Goal: Use online tool/utility: Utilize a website feature to perform a specific function

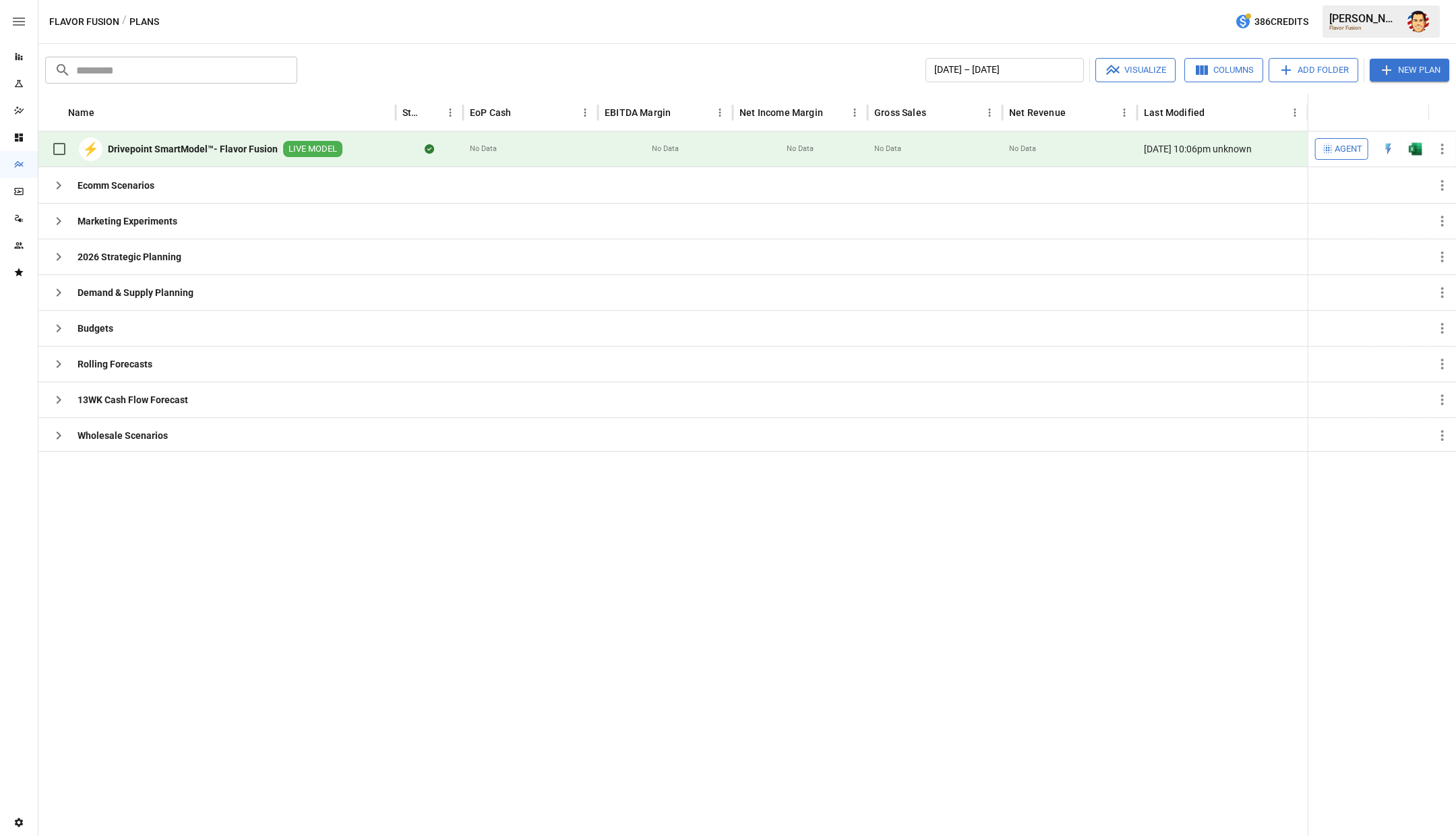
click at [198, 149] on b "Drivepoint SmartModel™- Flavor Fusion" at bounding box center [193, 149] width 170 height 13
click at [795, 51] on div "​ ​ [DATE] – [DATE] Visualize Columns Add Folder New Plan Name Status EoP Cash …" at bounding box center [748, 440] width 1418 height 793
click at [589, 63] on div "[DATE] – [DATE] Visualize Columns Add Folder New Plan" at bounding box center [876, 70] width 1147 height 25
click at [435, 64] on div "[DATE] – [DATE] Visualize Columns Add Folder New Plan" at bounding box center [876, 70] width 1147 height 25
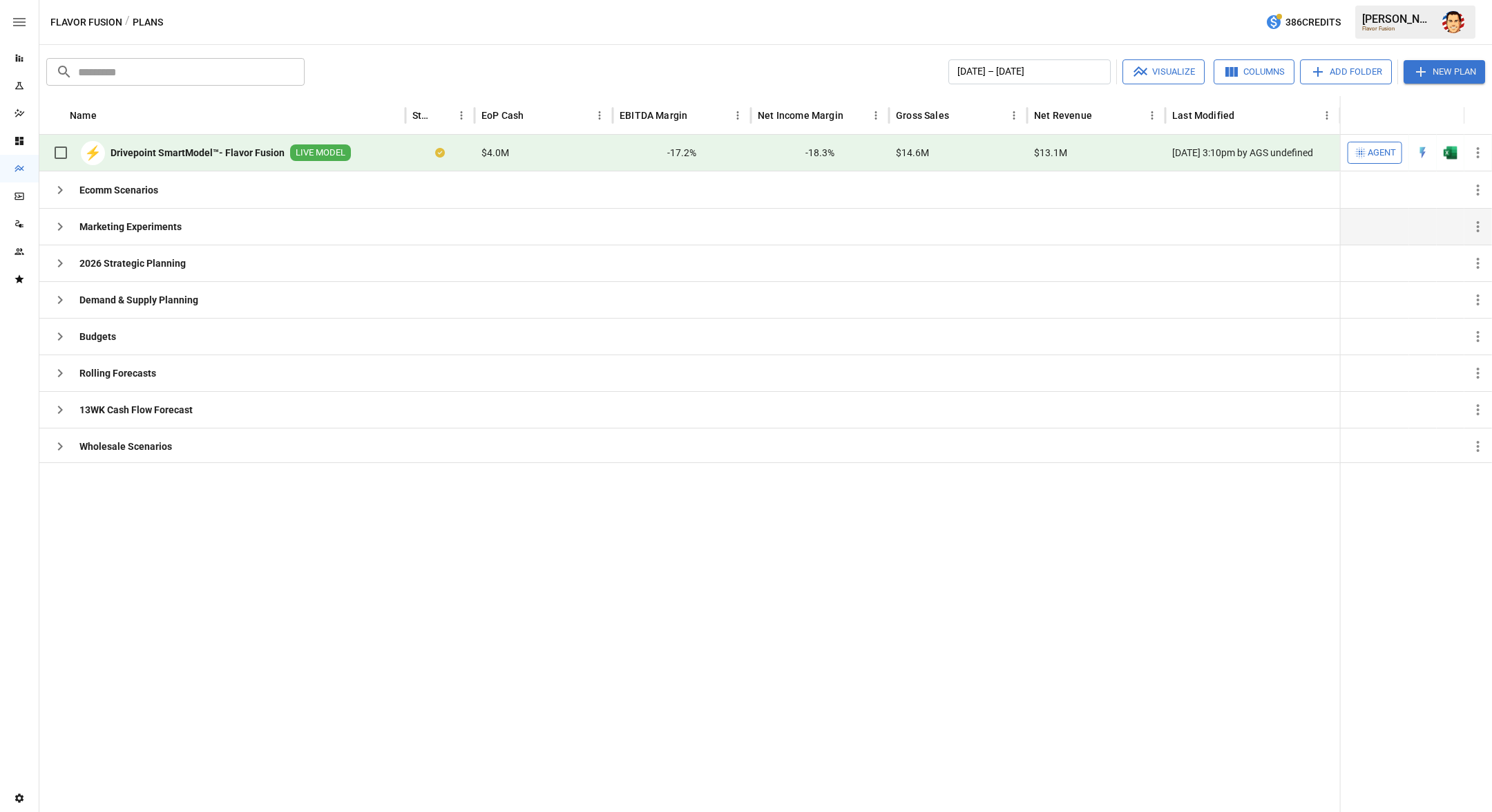
click at [60, 228] on icon "button" at bounding box center [59, 226] width 16 height 16
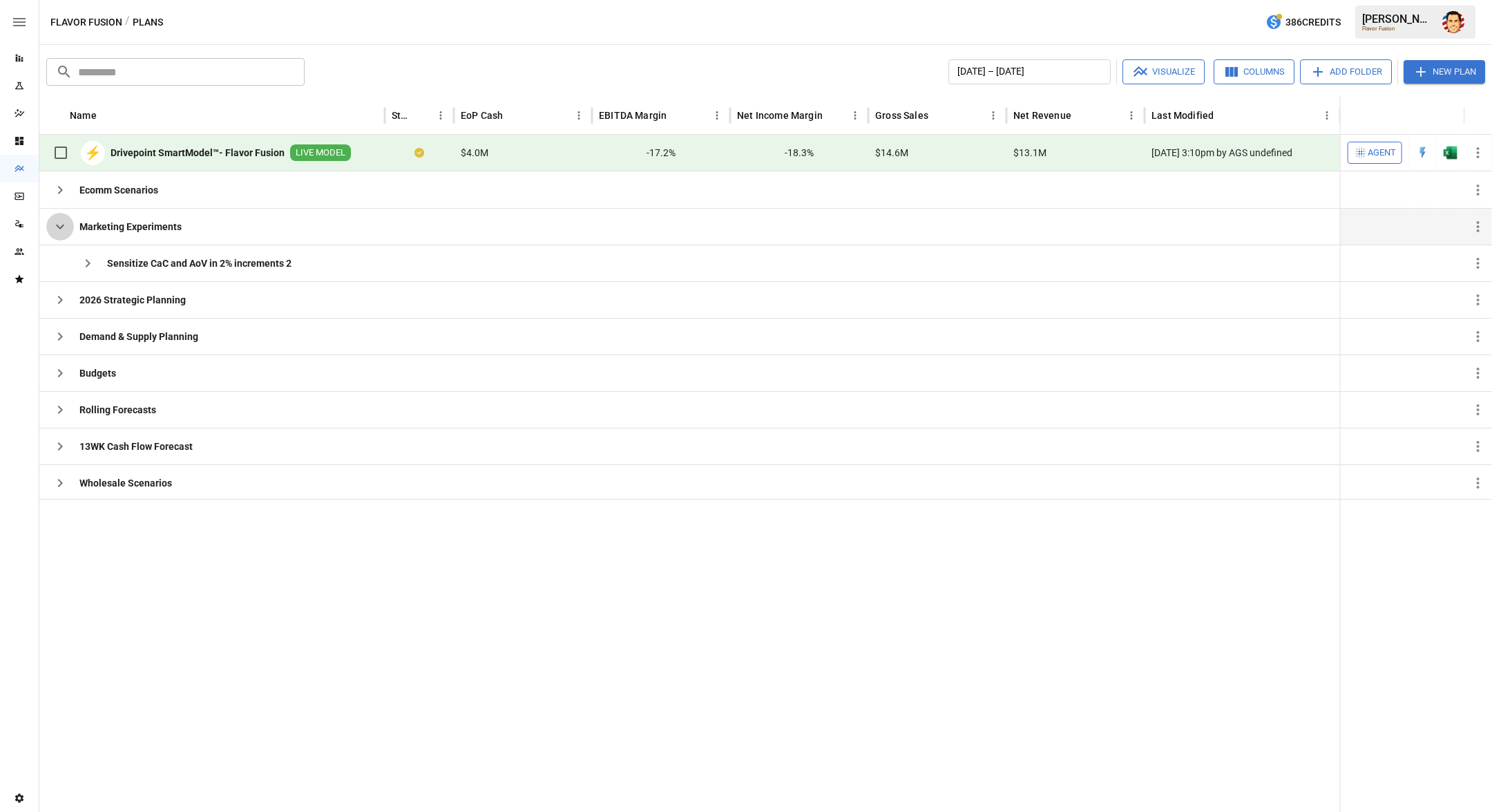
click at [54, 230] on icon "button" at bounding box center [59, 226] width 16 height 16
click at [65, 228] on icon "button" at bounding box center [59, 226] width 16 height 16
click at [61, 298] on icon "button" at bounding box center [59, 299] width 16 height 16
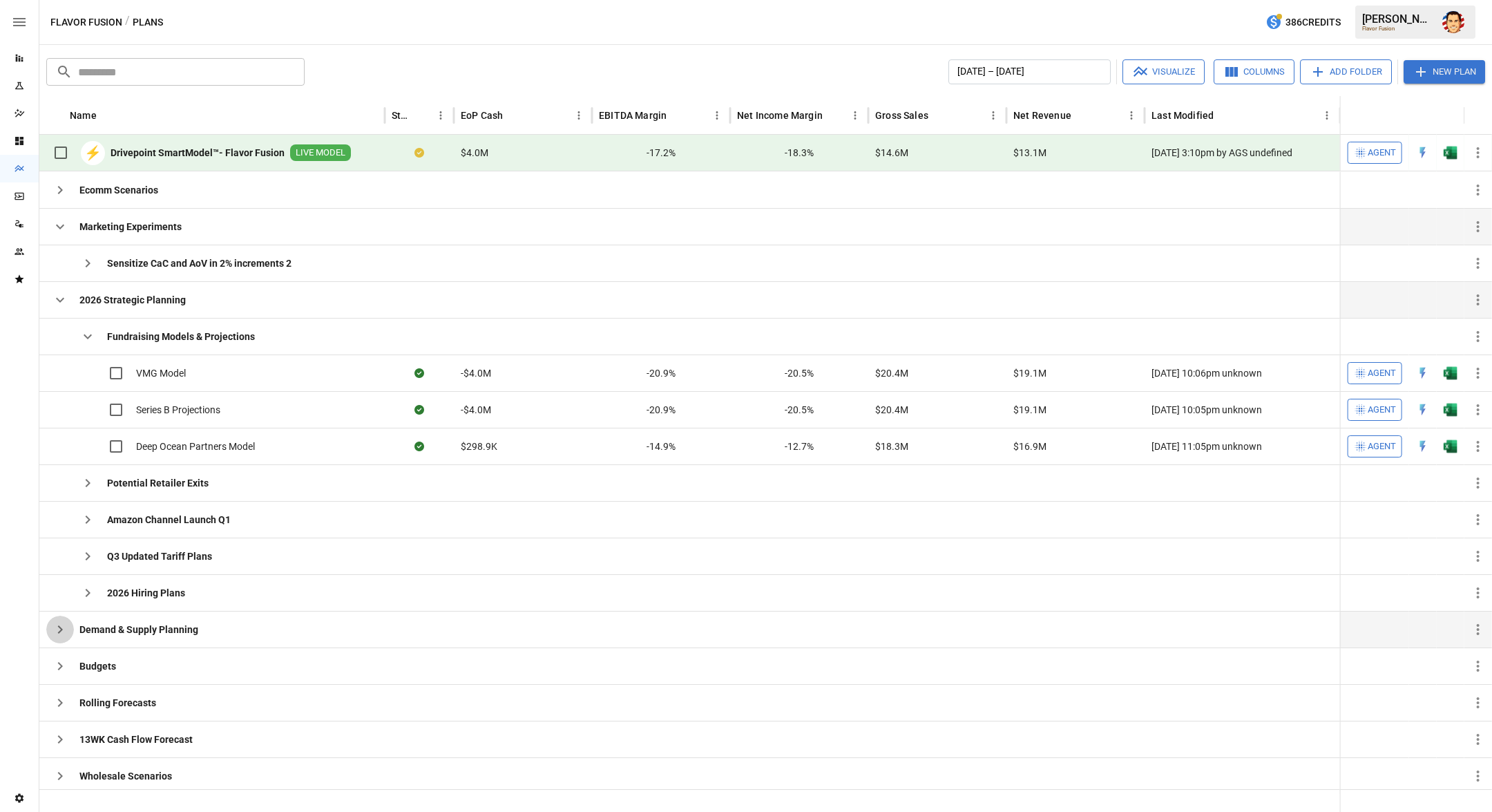
click at [60, 628] on icon "button" at bounding box center [59, 629] width 16 height 16
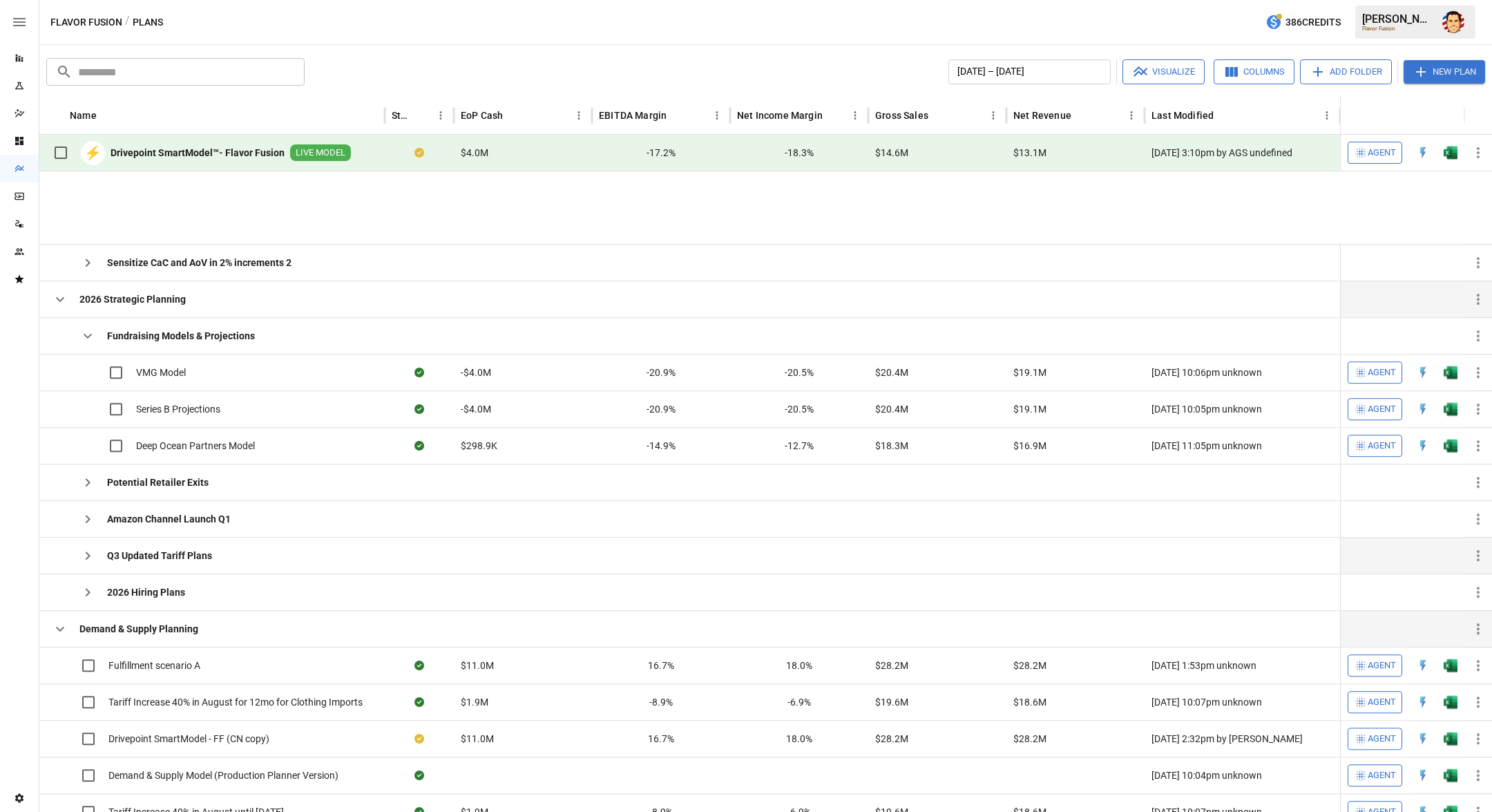
scroll to position [305, 0]
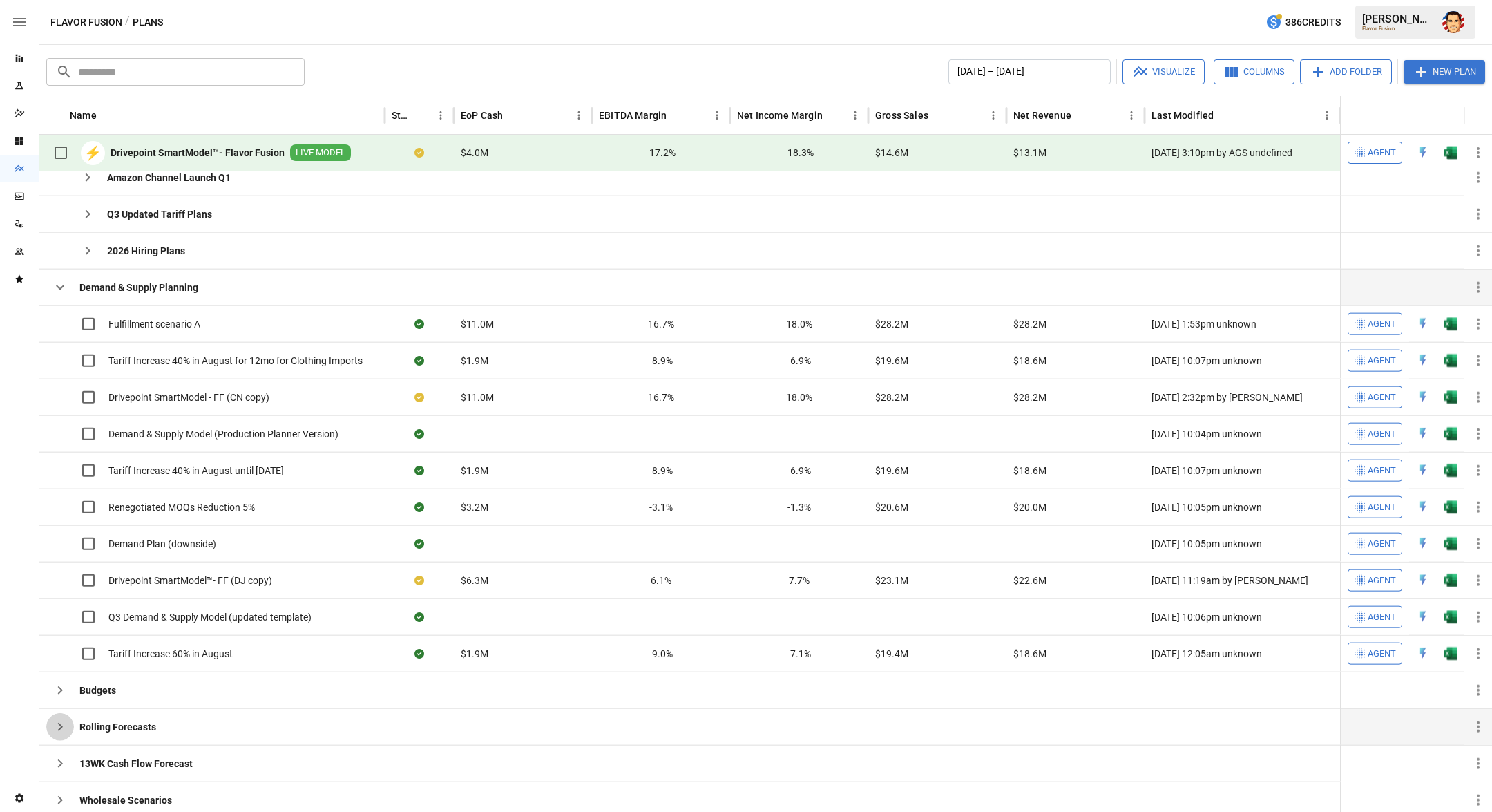
click at [59, 719] on icon "button" at bounding box center [59, 726] width 16 height 16
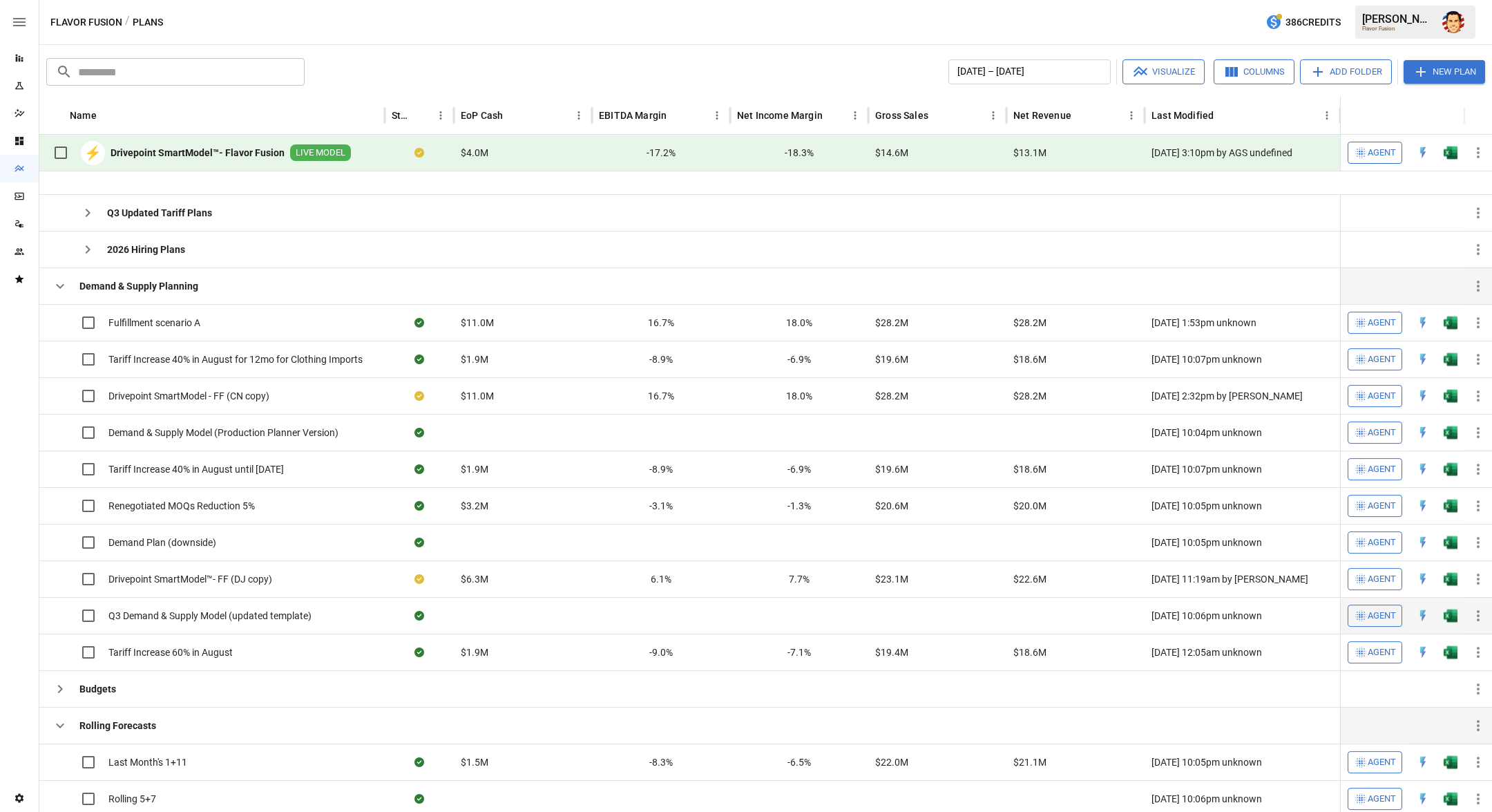
scroll to position [434, 0]
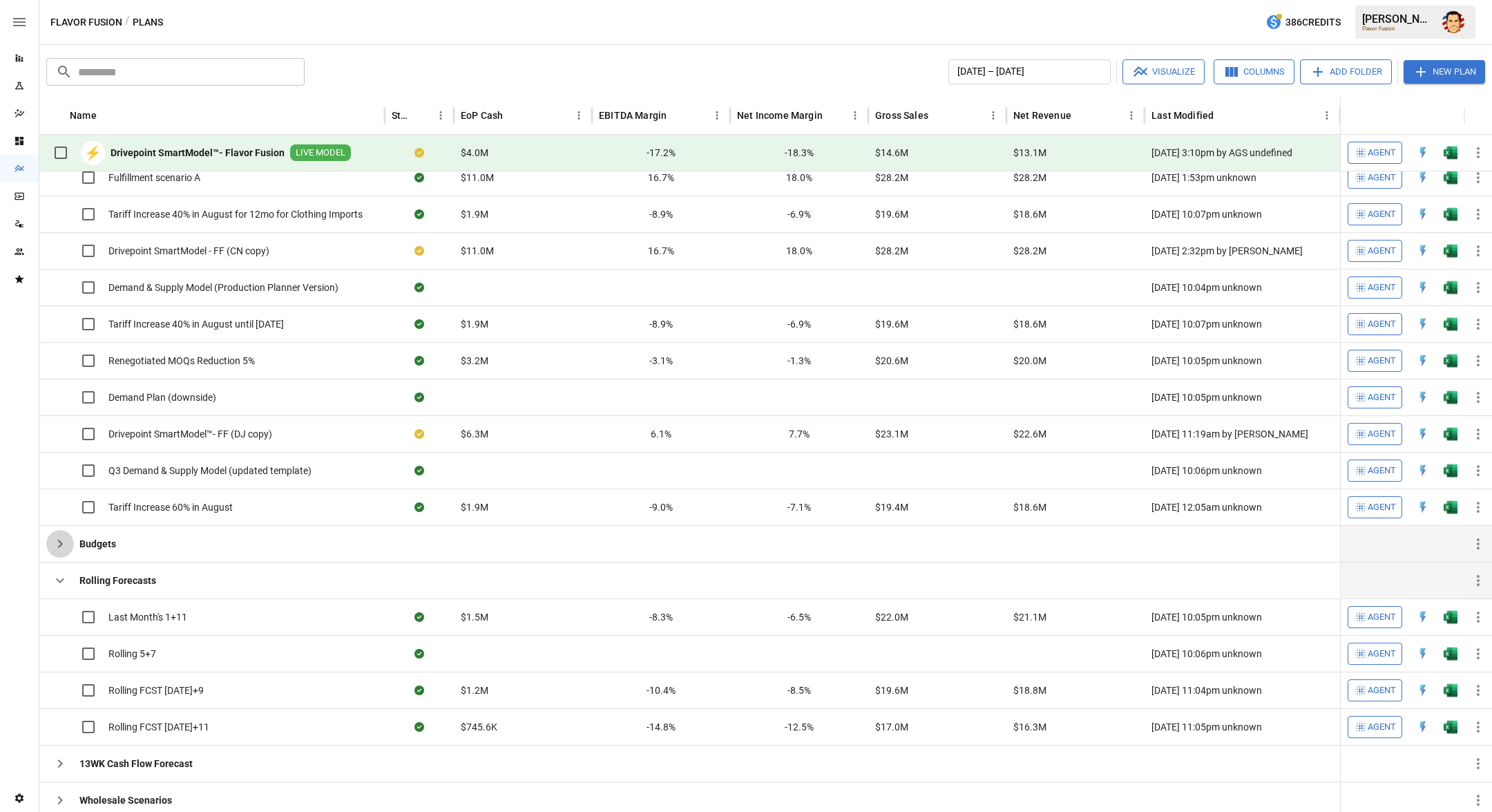
click at [62, 545] on icon "button" at bounding box center [59, 543] width 16 height 16
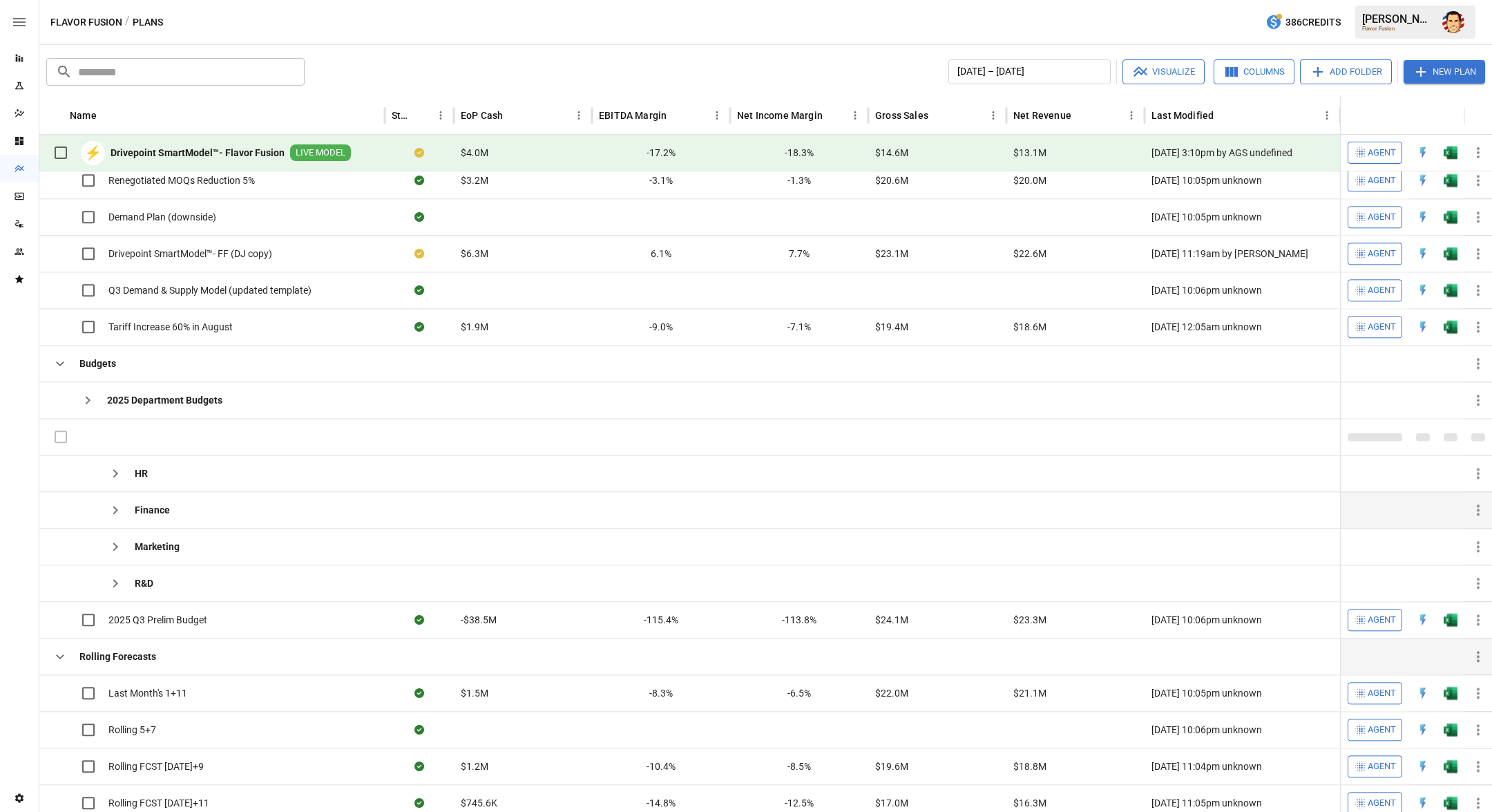
scroll to position [0, 0]
click at [64, 364] on icon "button" at bounding box center [59, 361] width 16 height 16
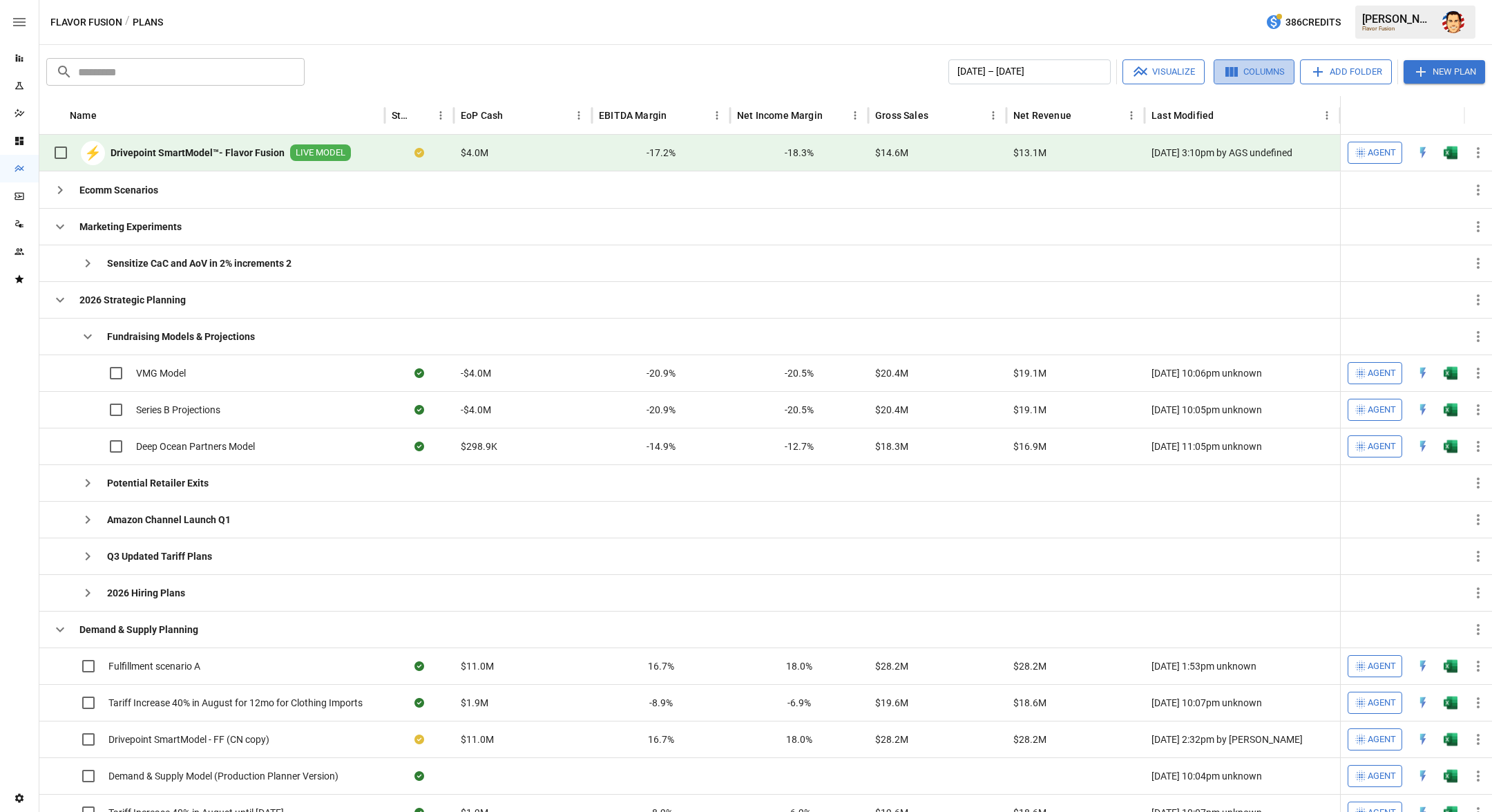
click at [1233, 73] on icon "button" at bounding box center [1231, 72] width 16 height 16
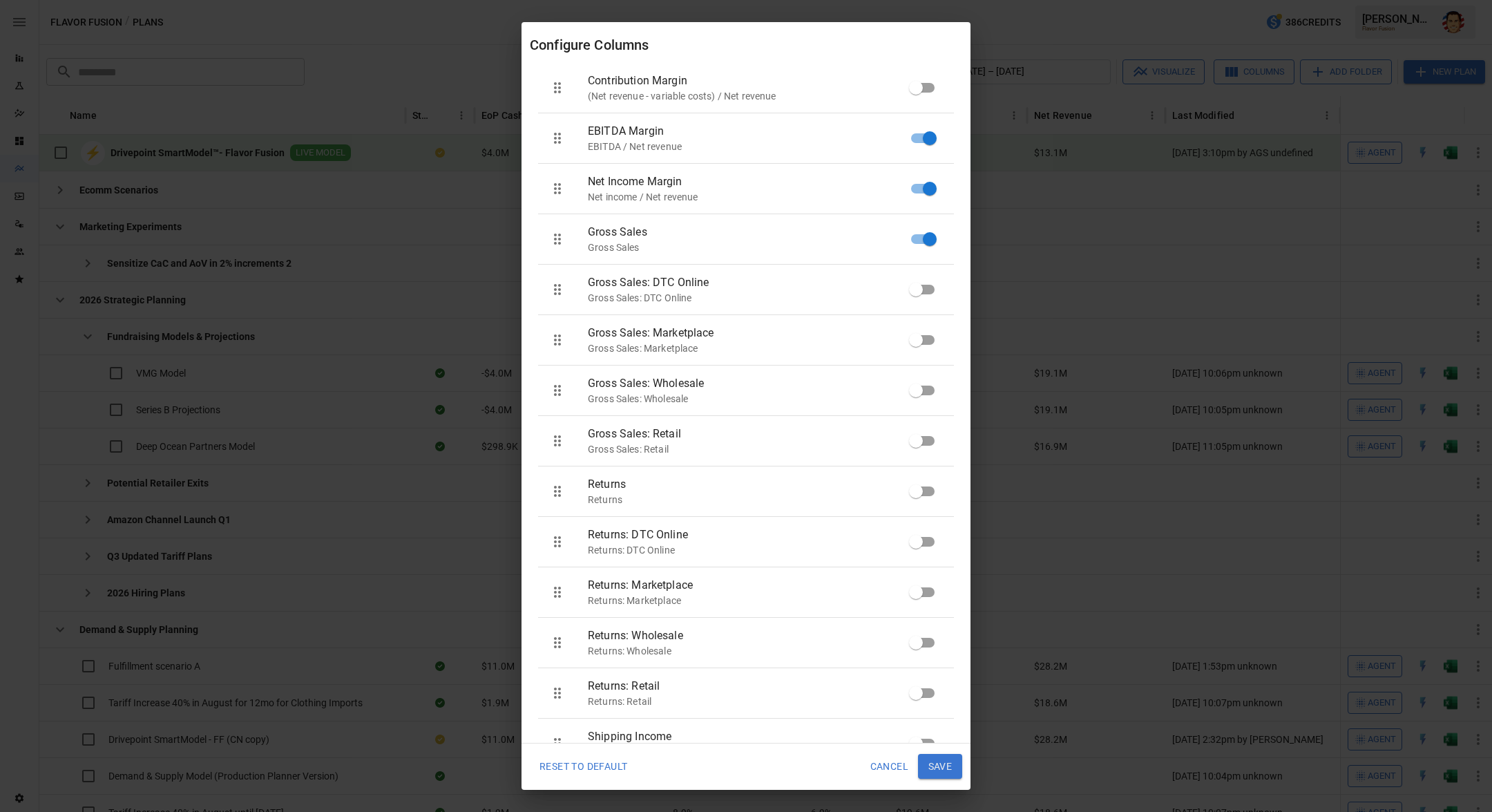
scroll to position [706, 0]
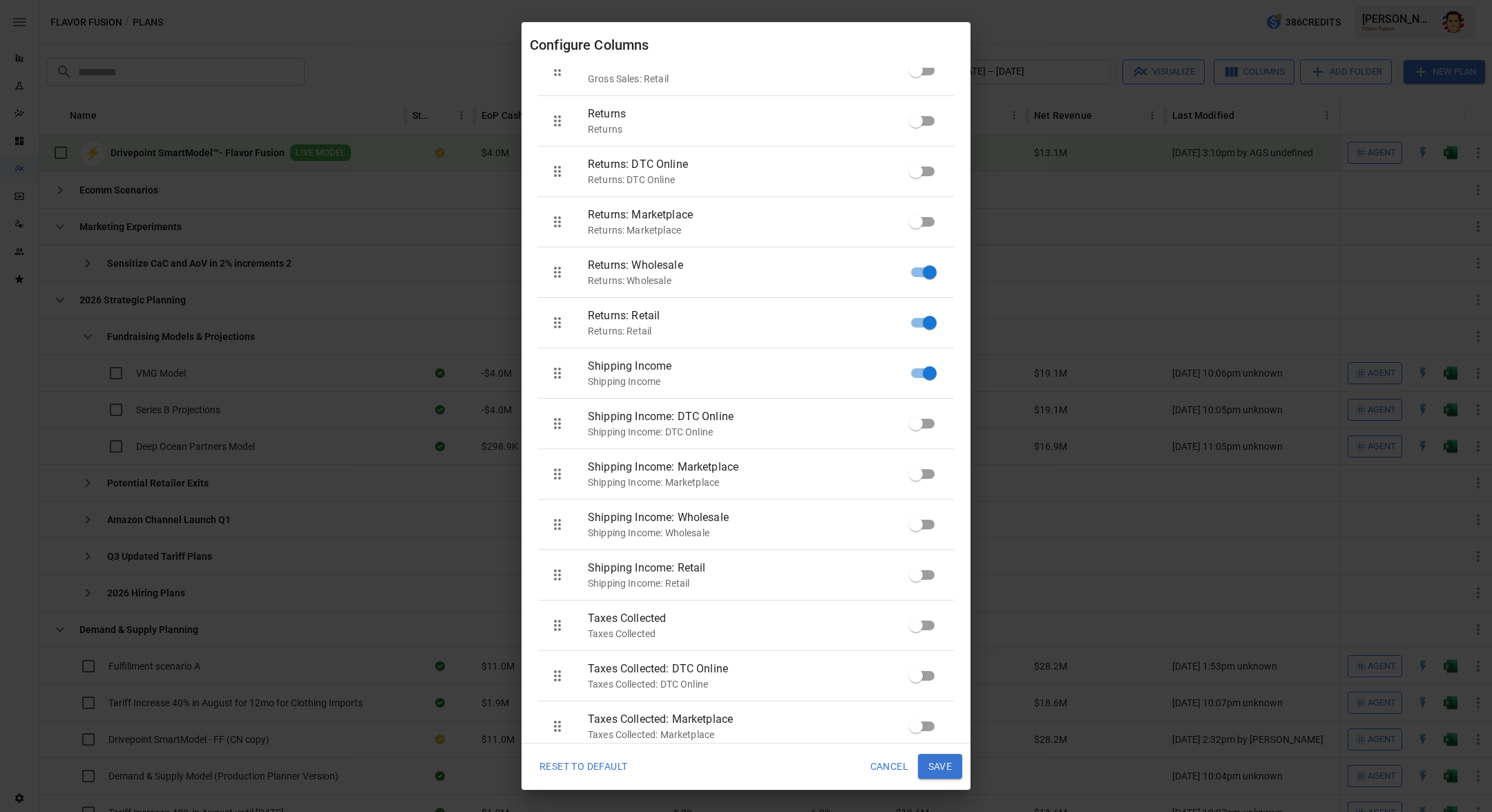
click at [947, 759] on button "Save" at bounding box center [940, 766] width 44 height 25
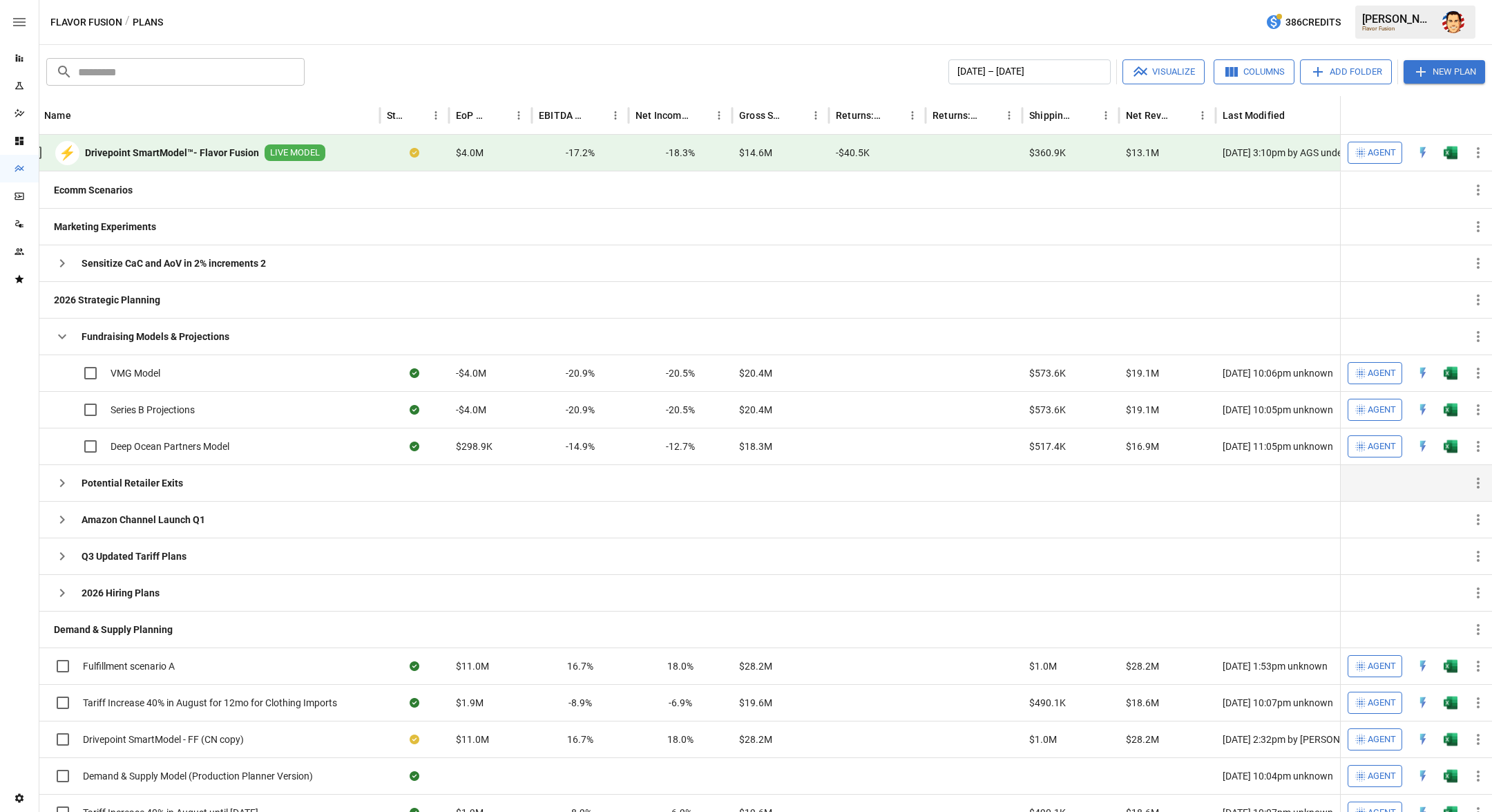
scroll to position [0, 39]
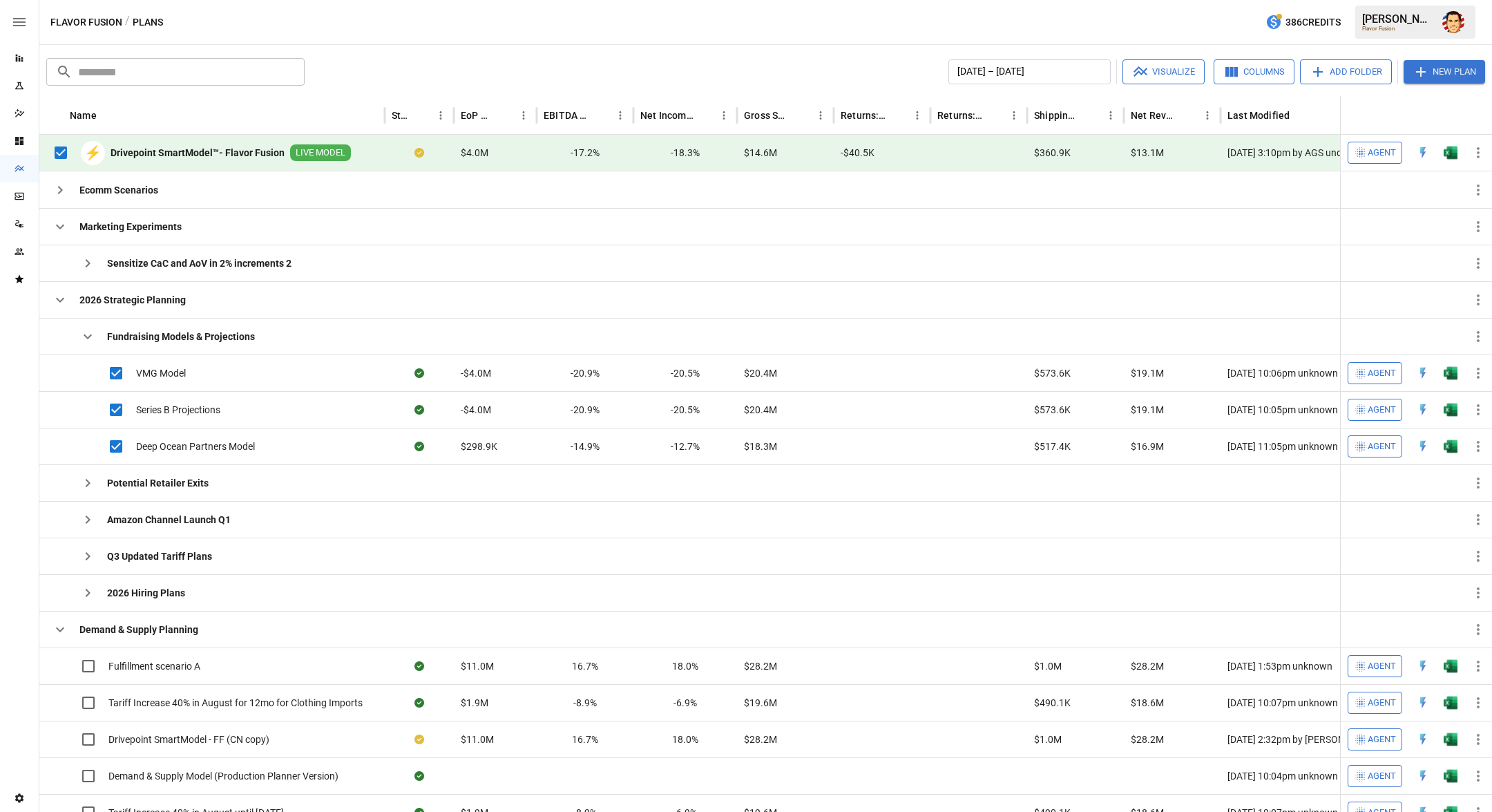
click at [1143, 67] on icon "button" at bounding box center [1140, 72] width 16 height 16
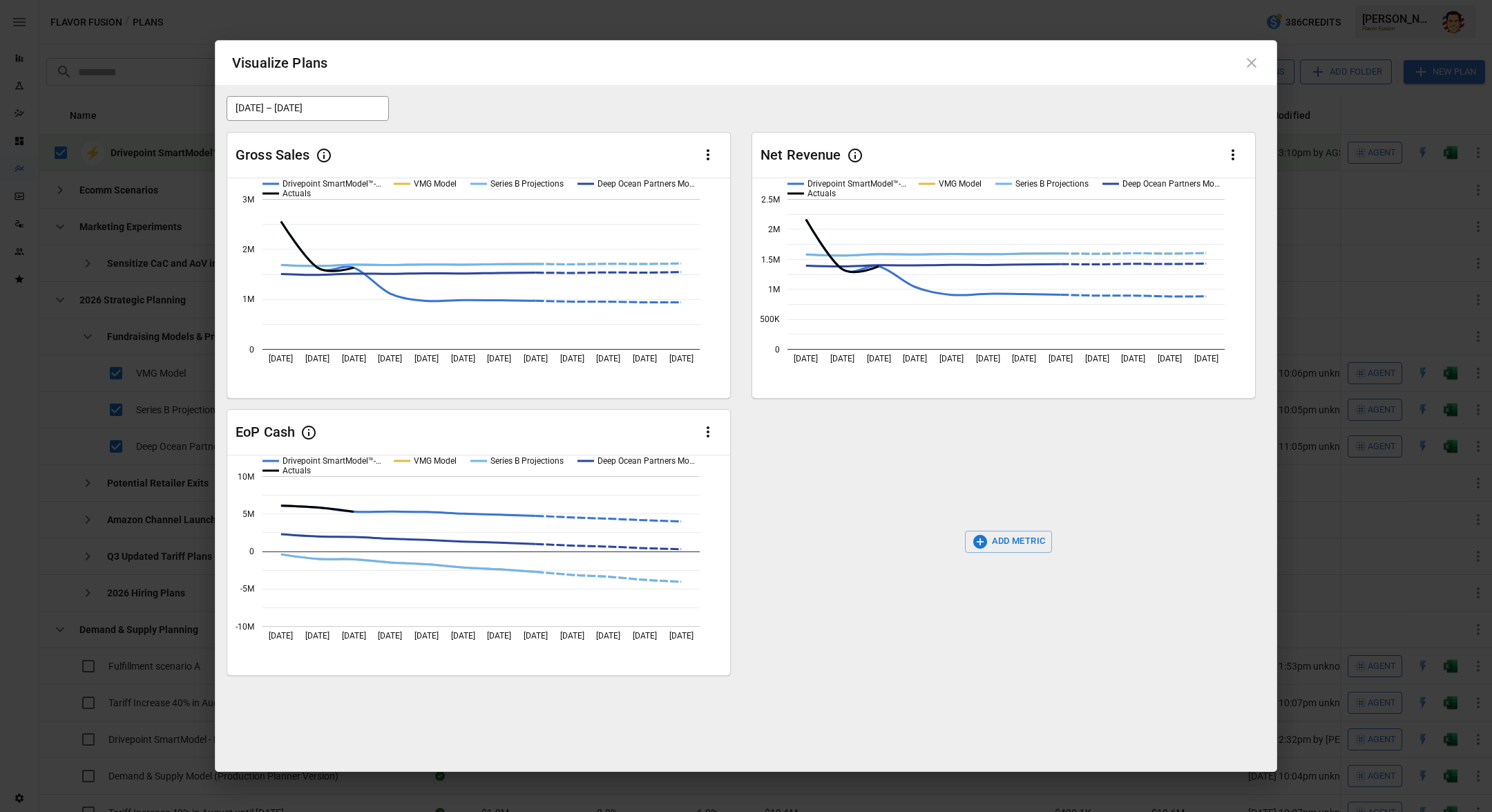
click at [998, 538] on button "ADD METRIC" at bounding box center [1009, 542] width 87 height 23
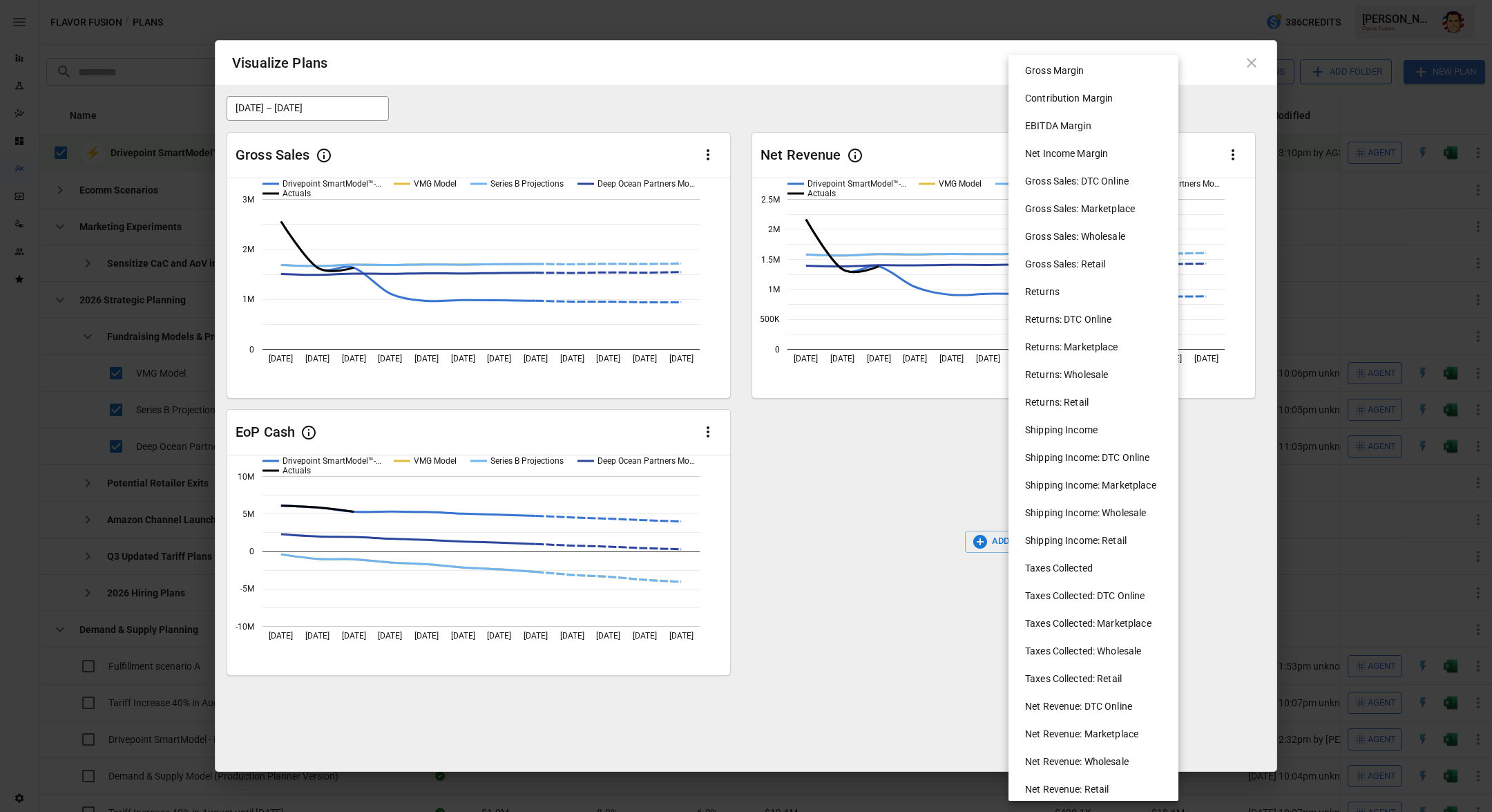
click at [1062, 571] on li "Taxes Collected" at bounding box center [1099, 568] width 170 height 28
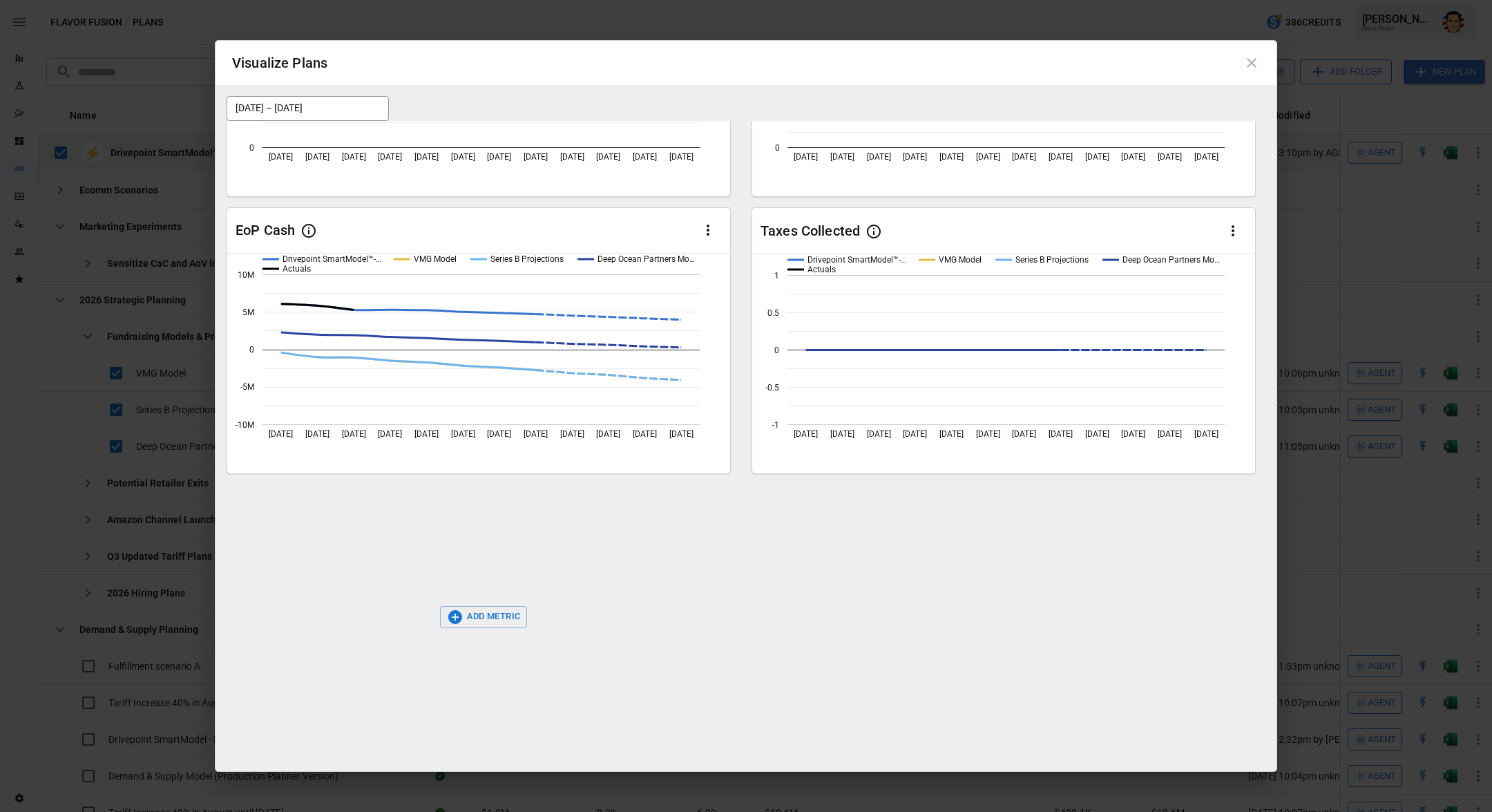
click at [1256, 61] on icon at bounding box center [1252, 63] width 16 height 16
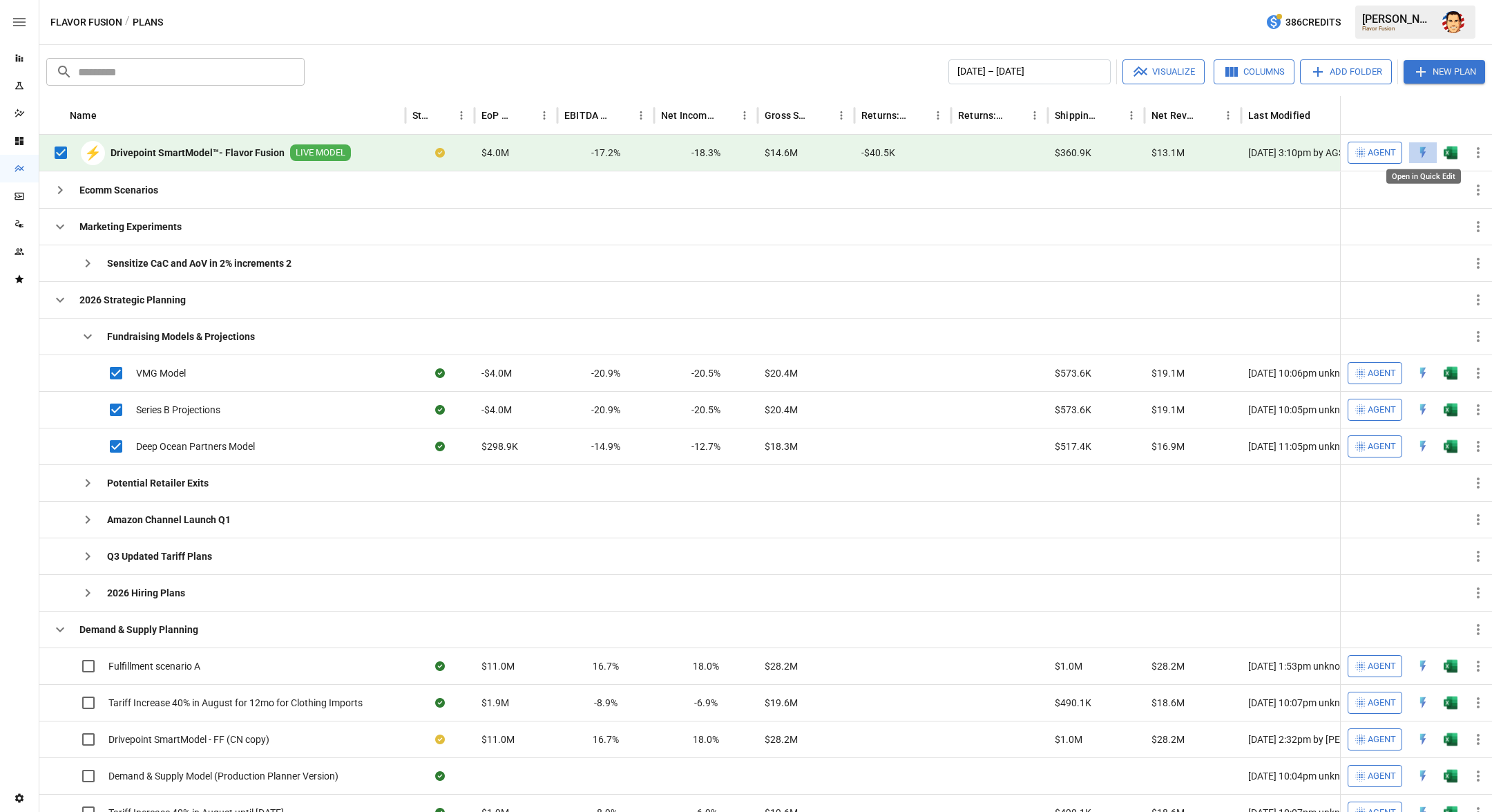
click at [1423, 153] on img "Open in Quick Edit" at bounding box center [1423, 152] width 14 height 14
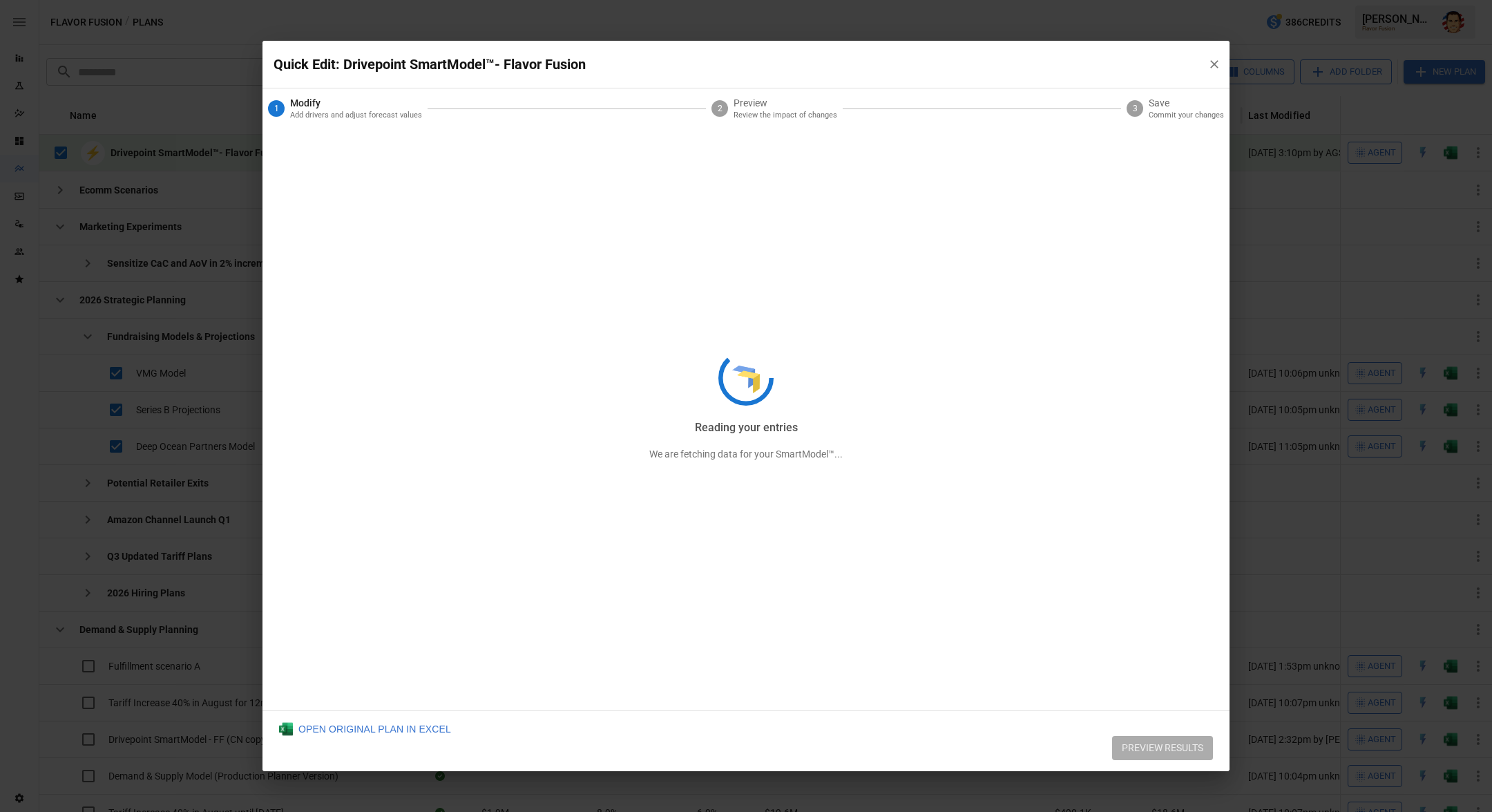
click at [1215, 60] on div "Reading your entries We are fetching data for your SmartModel™..." at bounding box center [746, 406] width 967 height 731
click at [1213, 61] on div "Initializing model components We are fetching data for your SmartModel™..." at bounding box center [746, 406] width 967 height 731
click at [1252, 436] on div "Quick Edit: Drivepoint SmartModel™- Flavor Fusion Initializing model components…" at bounding box center [746, 406] width 1492 height 812
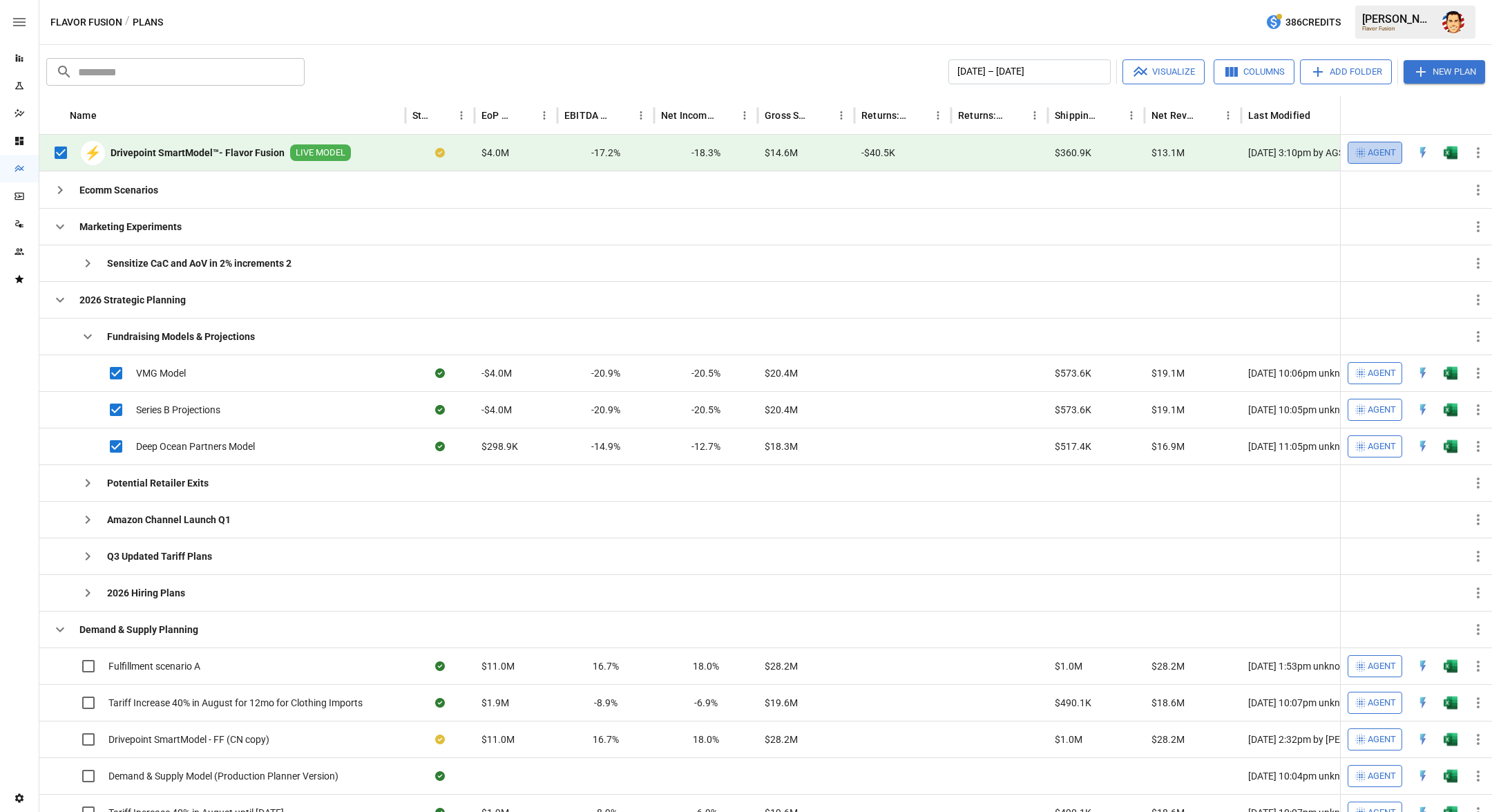
click at [1377, 151] on span "Agent" at bounding box center [1382, 153] width 28 height 16
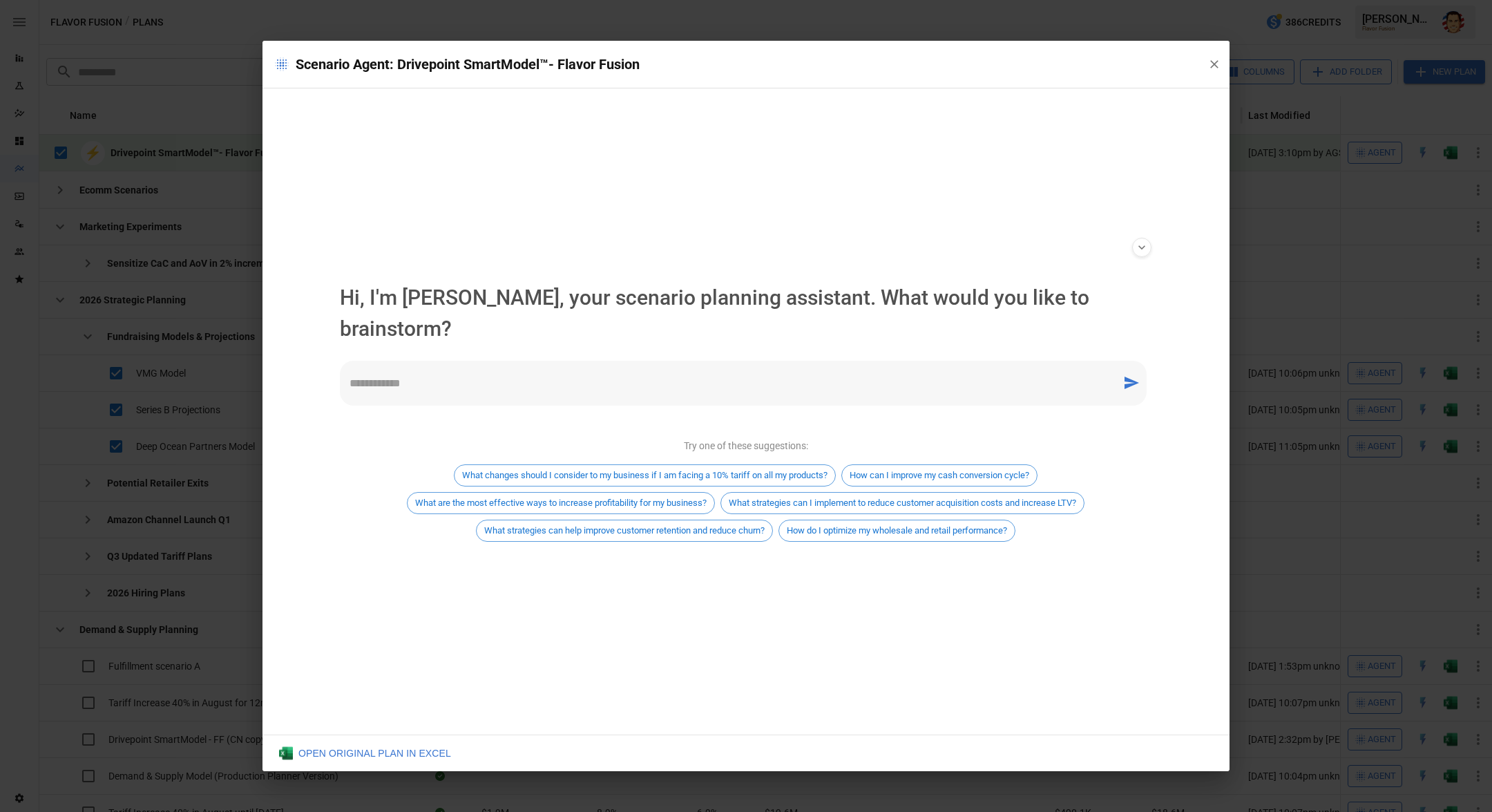
click at [509, 379] on div "* ​" at bounding box center [743, 383] width 807 height 45
click at [499, 375] on textarea at bounding box center [731, 383] width 763 height 16
type textarea "**********"
